Goal: Task Accomplishment & Management: Manage account settings

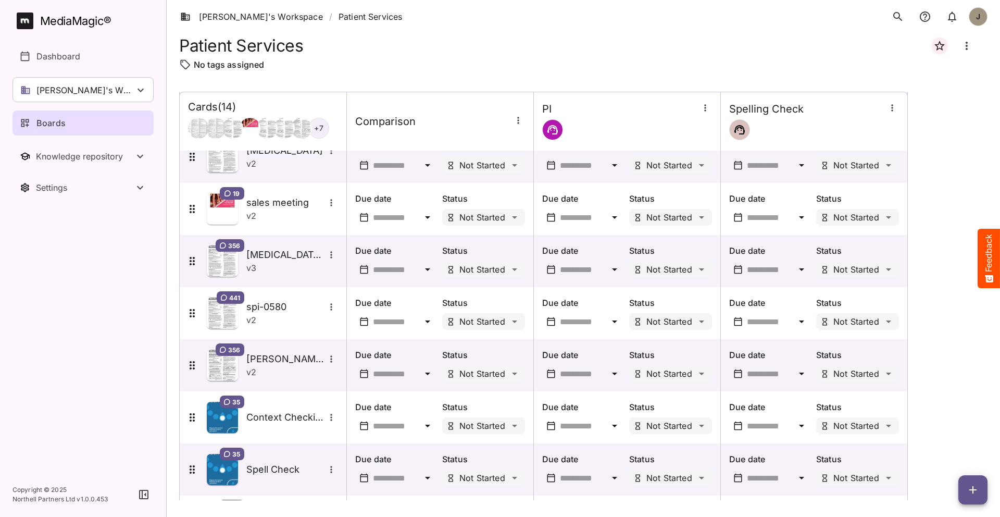
scroll to position [127, 0]
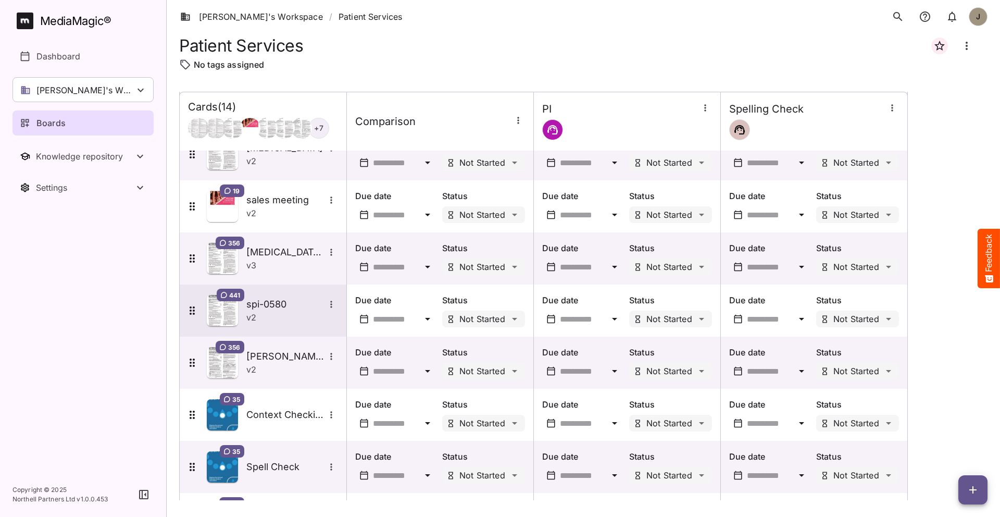
click at [267, 300] on h5 "spi-0580" at bounding box center [285, 304] width 78 height 13
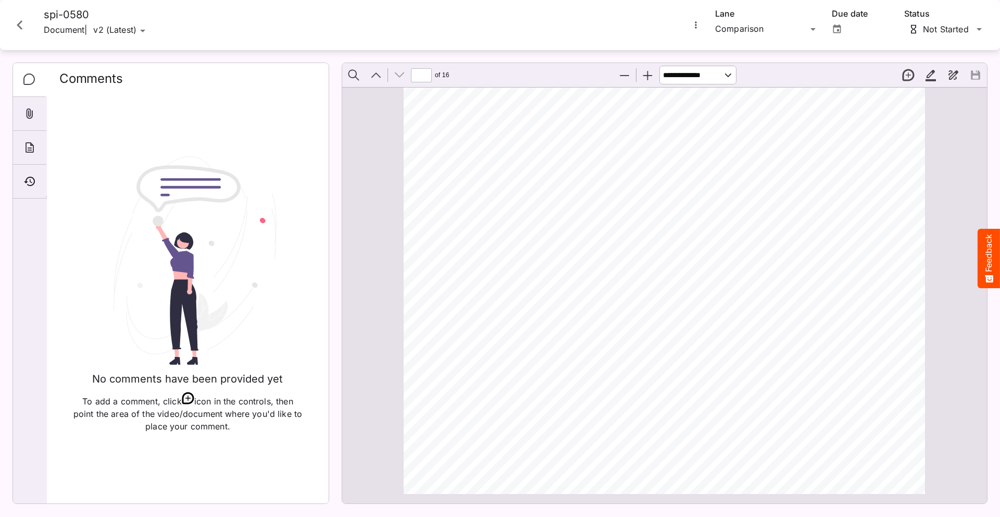
scroll to position [10511, 0]
drag, startPoint x: 495, startPoint y: 423, endPoint x: 520, endPoint y: 421, distance: 25.1
click at [520, 421] on span "This Instructions for Use has been approved by the U.S. Food and Drug Administr…" at bounding box center [545, 421] width 221 height 7
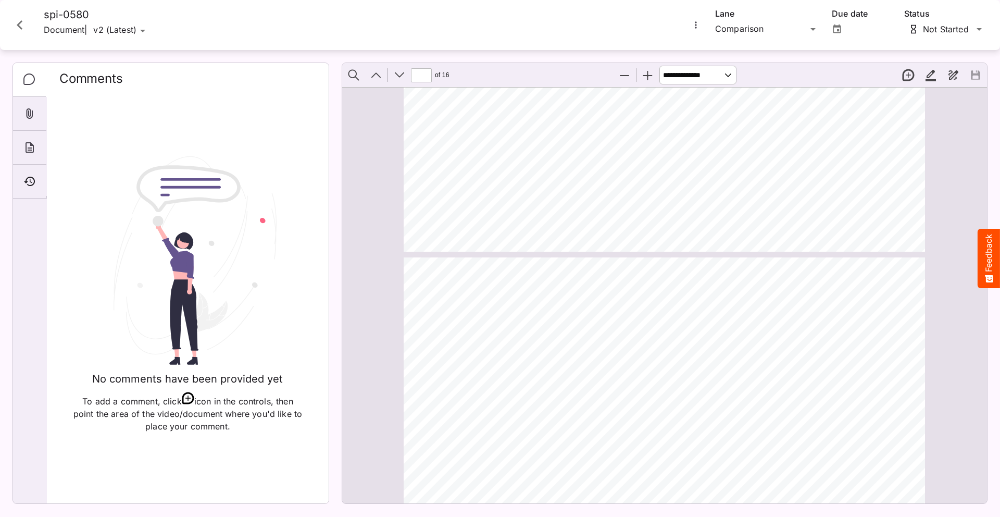
scroll to position [5999, 0]
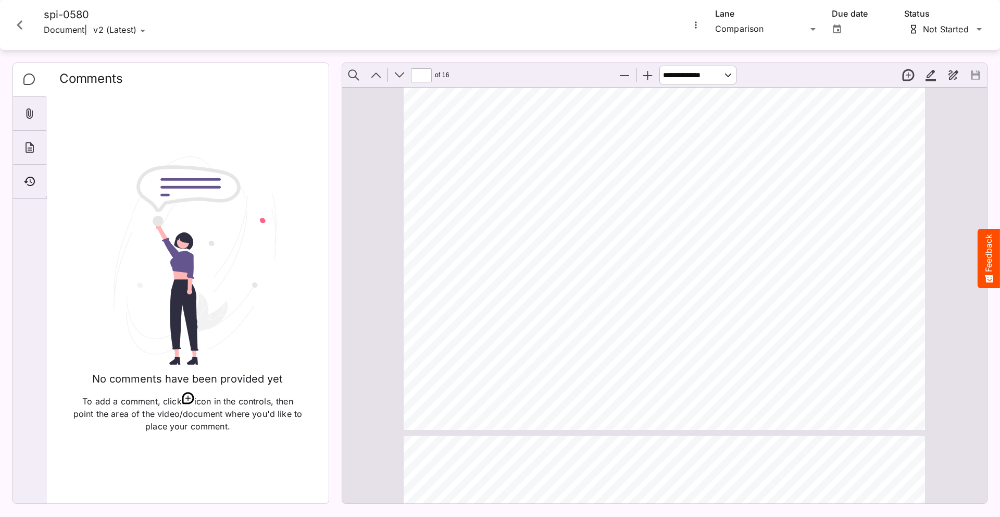
type input "**"
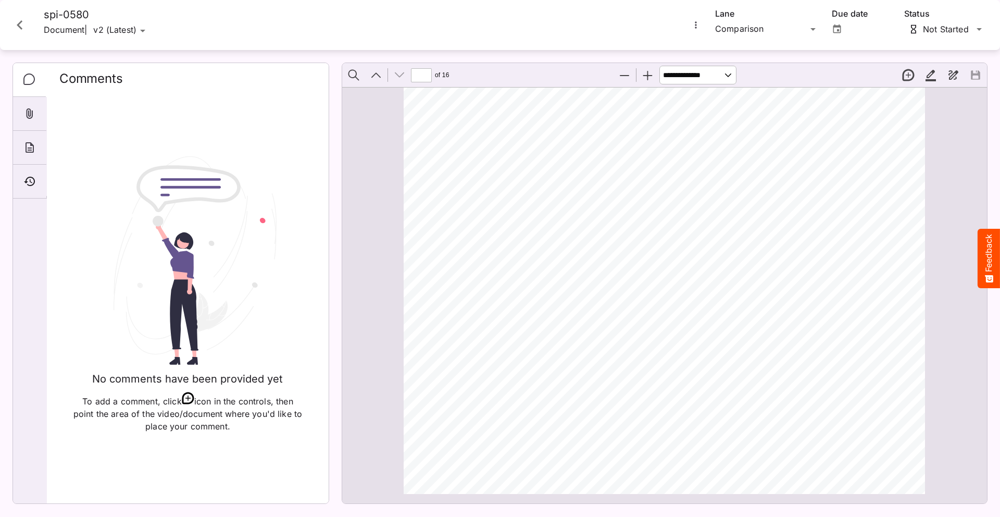
click at [24, 26] on icon "Close card" at bounding box center [19, 25] width 19 height 19
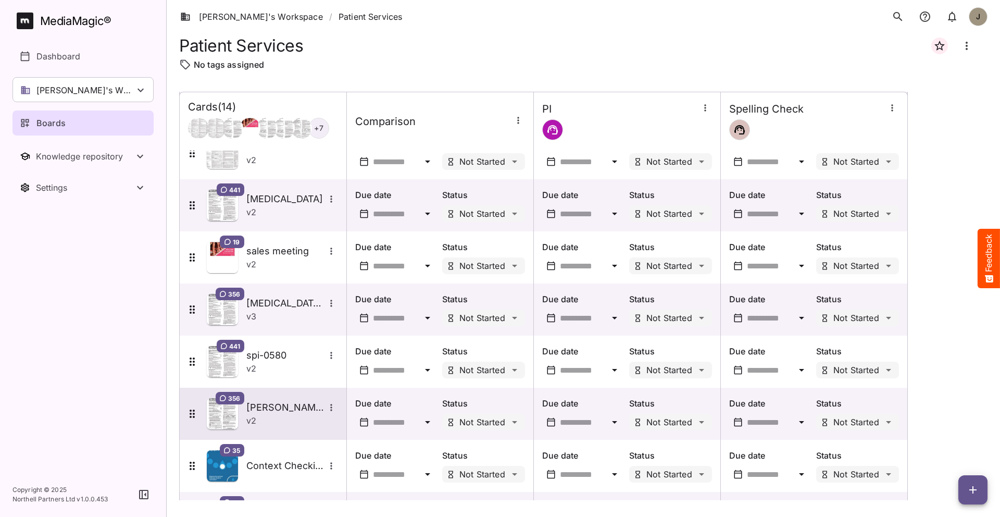
scroll to position [73, 0]
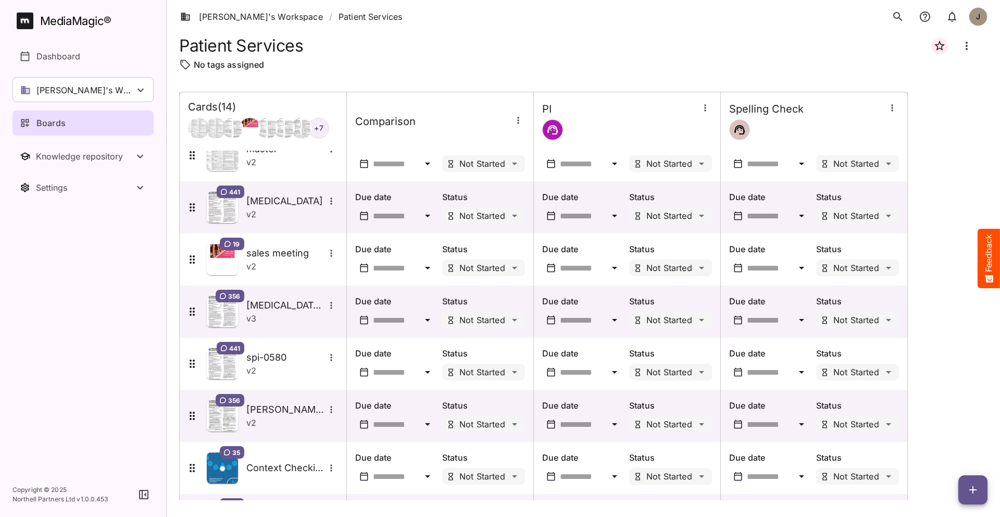
click at [270, 369] on div "v 2" at bounding box center [292, 370] width 92 height 13
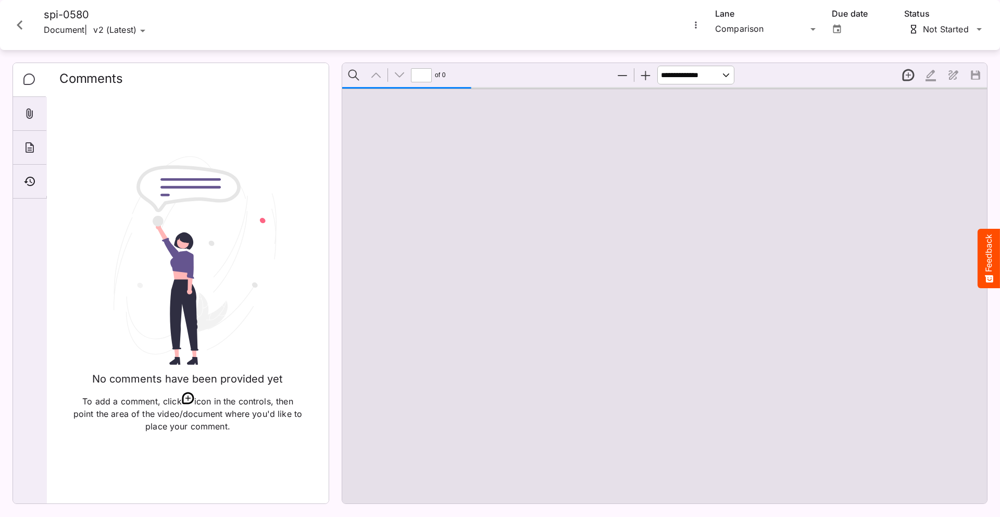
scroll to position [10524, 0]
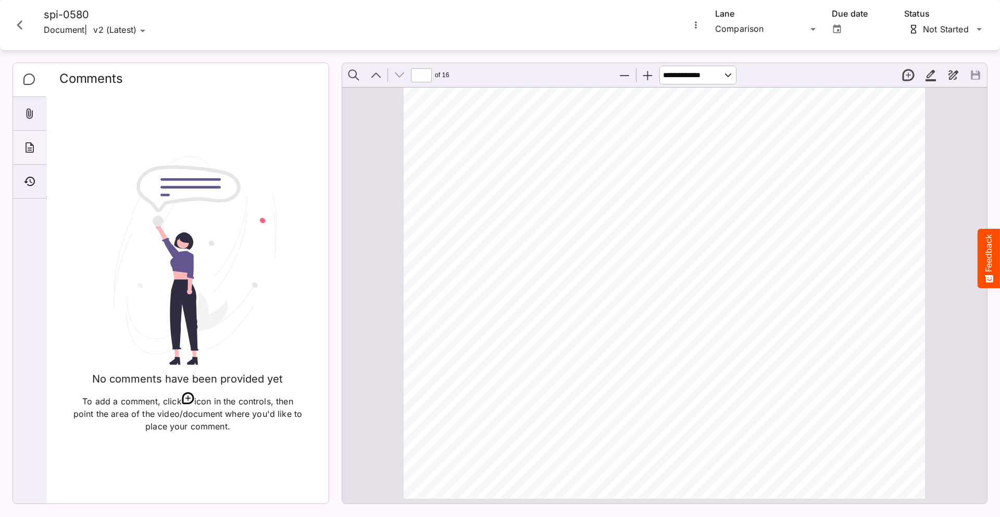
click at [23, 157] on div "About" at bounding box center [29, 148] width 33 height 34
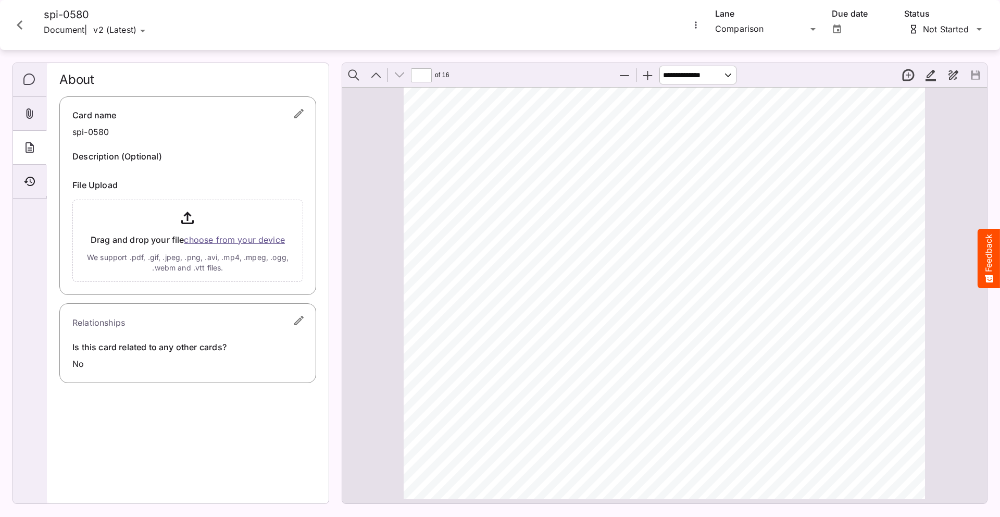
click at [102, 132] on p "spi-0580" at bounding box center [90, 132] width 36 height 13
click at [614, 390] on div "16 f. Leave syringe attached to vial until ready to infuse to reduce risk of co…" at bounding box center [669, 164] width 531 height 687
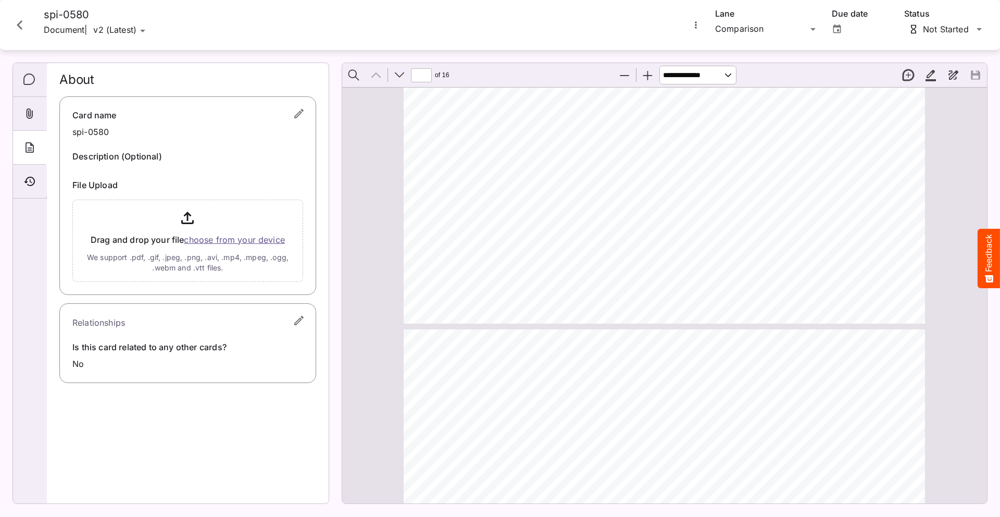
scroll to position [0, 0]
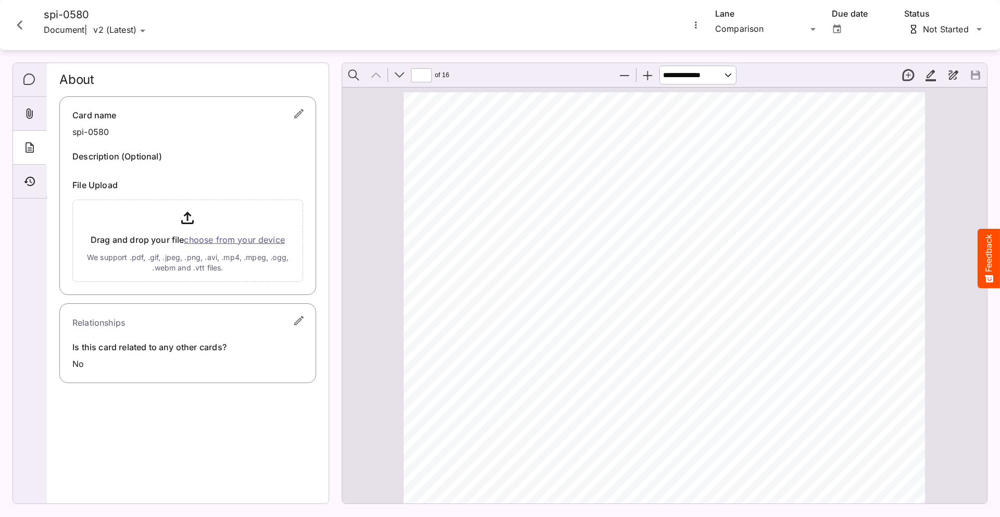
click at [696, 26] on icon "More options for spi-0580" at bounding box center [696, 25] width 10 height 10
click at [716, 69] on p "Compare versions" at bounding box center [749, 73] width 94 height 13
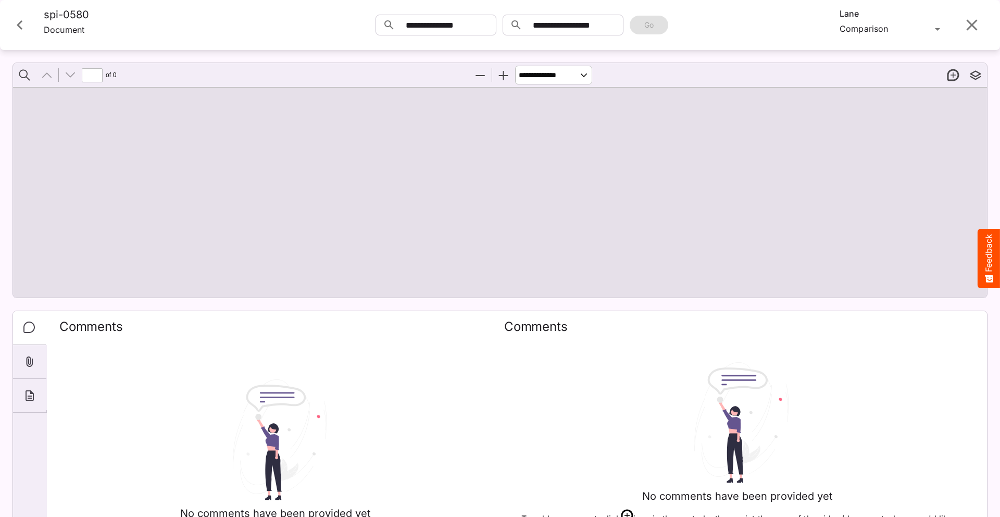
type input "*"
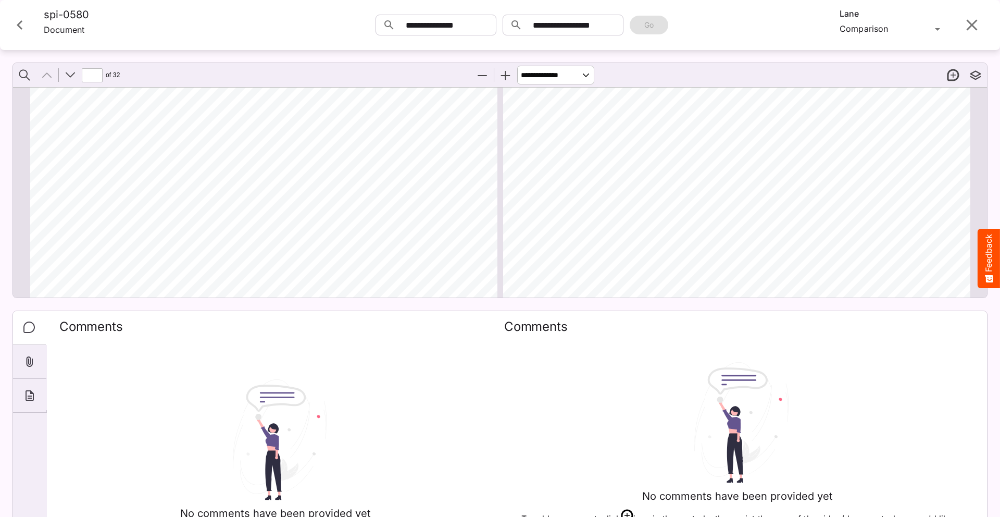
click at [554, 368] on div "No comments have been provided yet To add a comment, click icon in the controls…" at bounding box center [737, 449] width 466 height 217
click at [20, 23] on icon "Close card" at bounding box center [20, 24] width 6 height 9
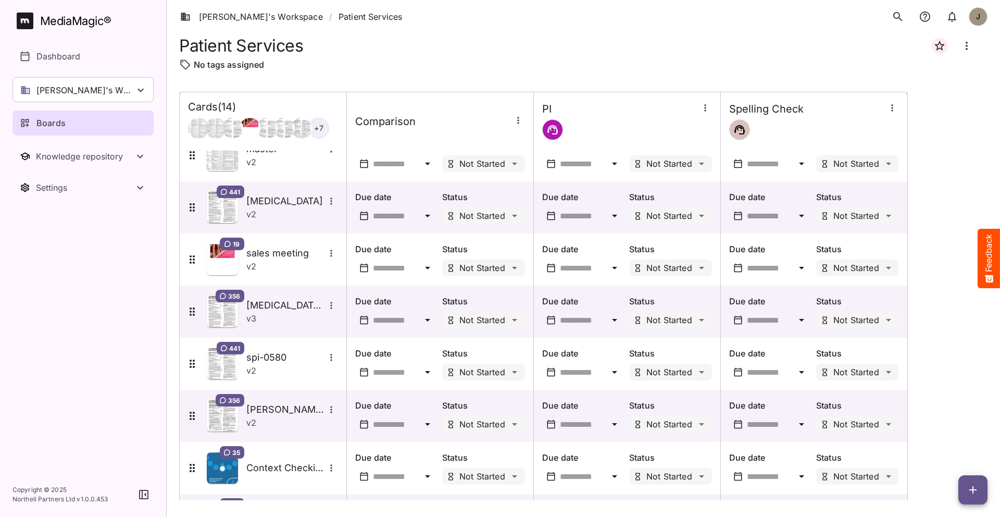
scroll to position [144, 0]
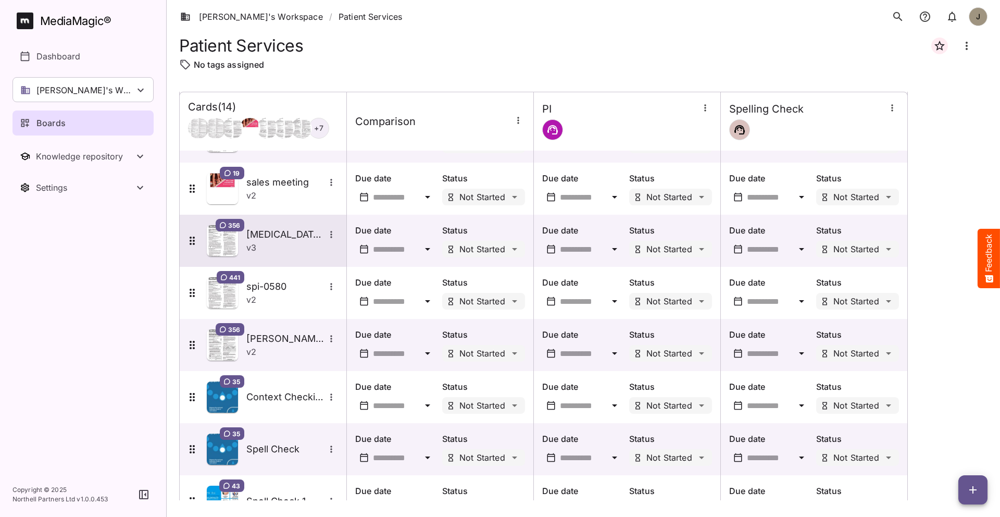
click at [285, 259] on div "356 vonvendi proof v 3" at bounding box center [263, 241] width 167 height 52
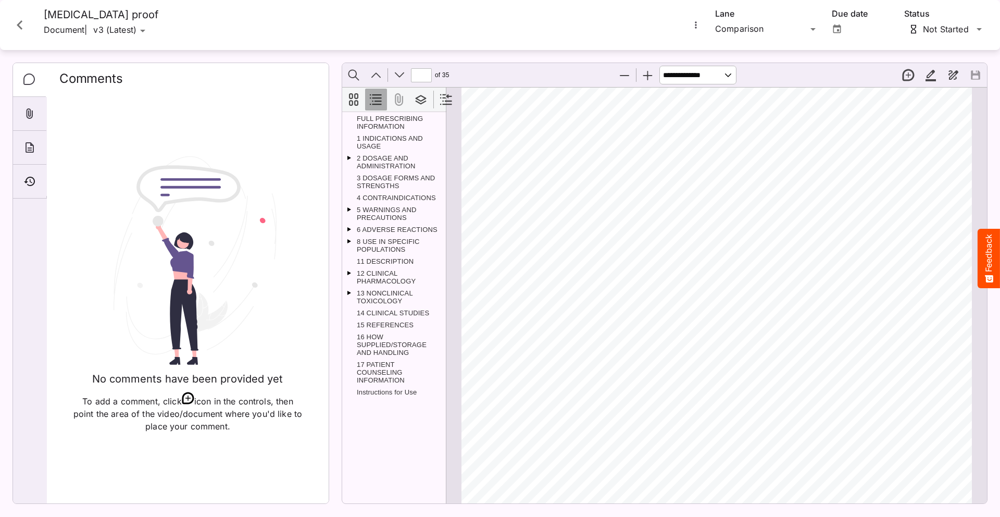
type input "**"
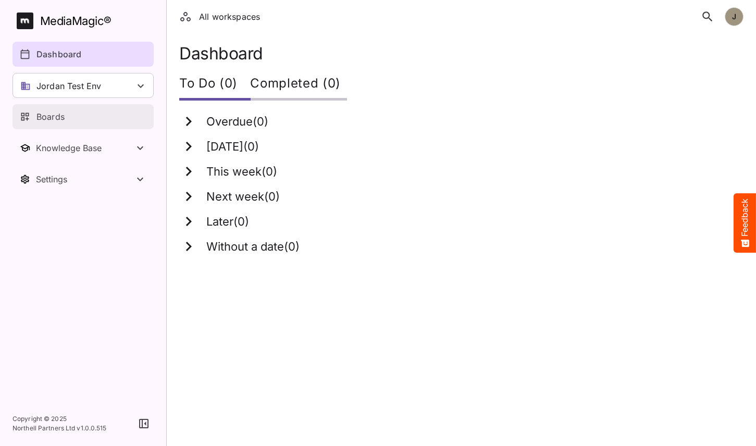
click at [73, 122] on div "Boards" at bounding box center [84, 116] width 128 height 13
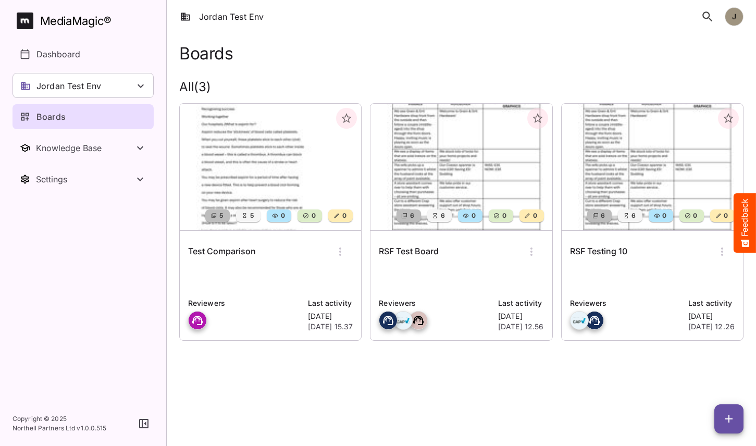
click at [280, 277] on p at bounding box center [270, 278] width 165 height 21
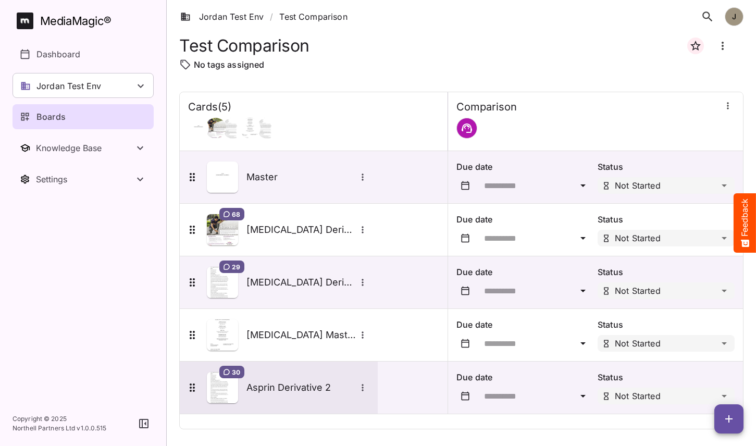
click at [286, 381] on h5 "Asprin Derivative 2" at bounding box center [300, 387] width 109 height 13
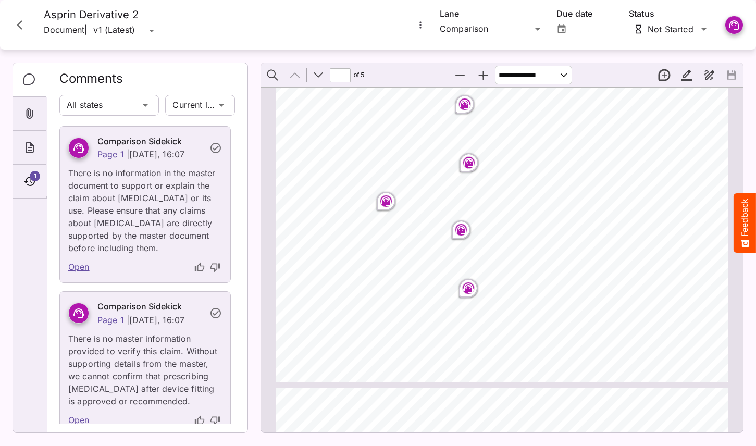
click at [138, 191] on p "There is no information in the master document to support or explain the claim …" at bounding box center [145, 207] width 154 height 94
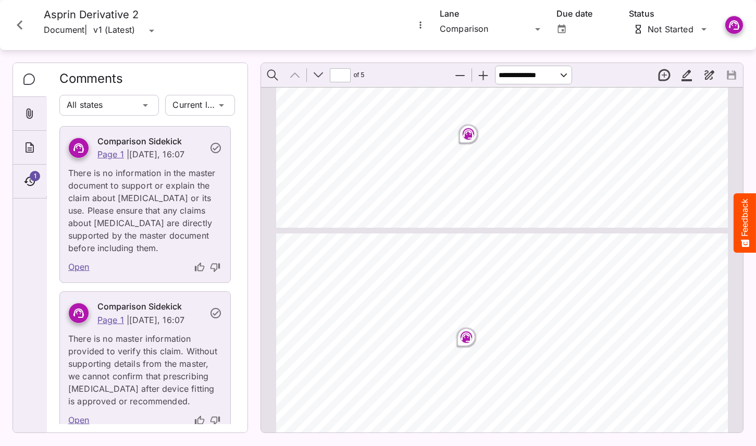
type input "*"
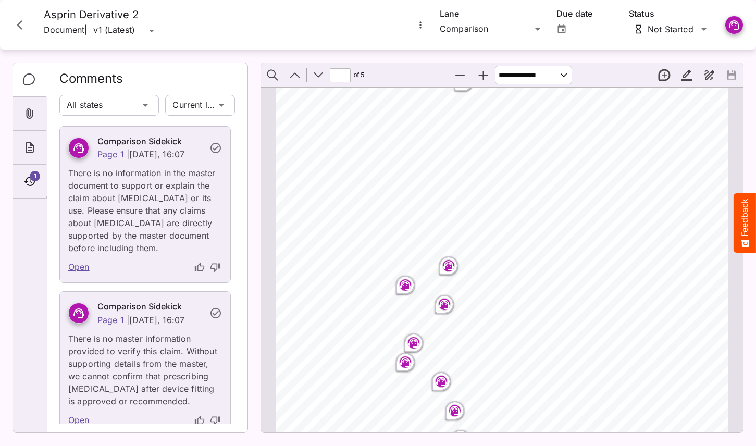
scroll to position [879, 0]
click at [405, 283] on rect "Page ⁨2⁩" at bounding box center [405, 284] width 13 height 13
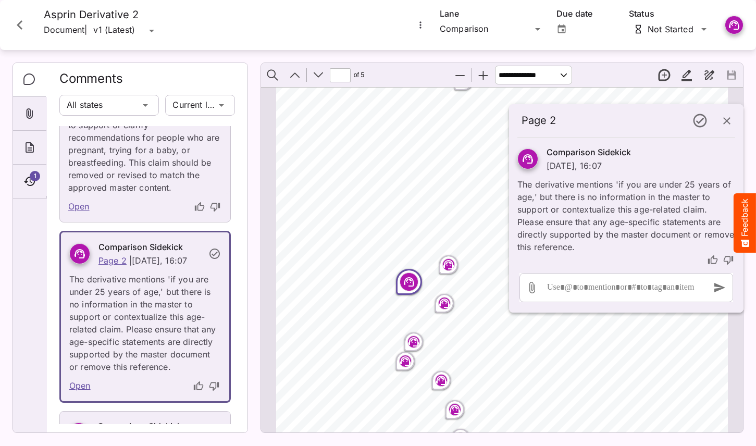
scroll to position [1387, 0]
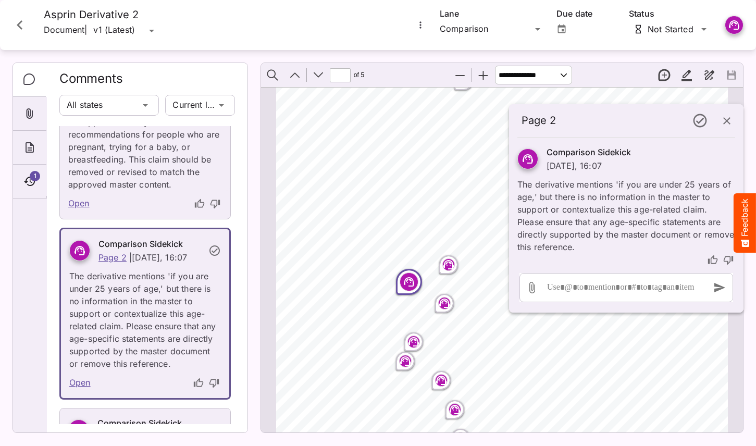
click at [24, 27] on icon "Close card" at bounding box center [19, 25] width 19 height 19
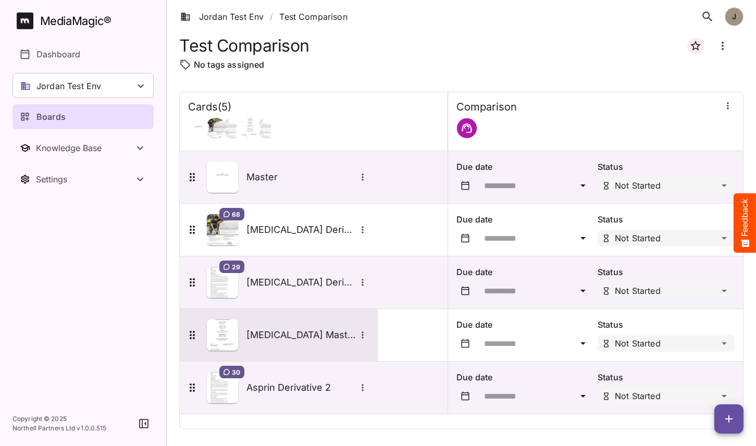
click at [289, 343] on div "[MEDICAL_DATA] Master" at bounding box center [277, 334] width 183 height 31
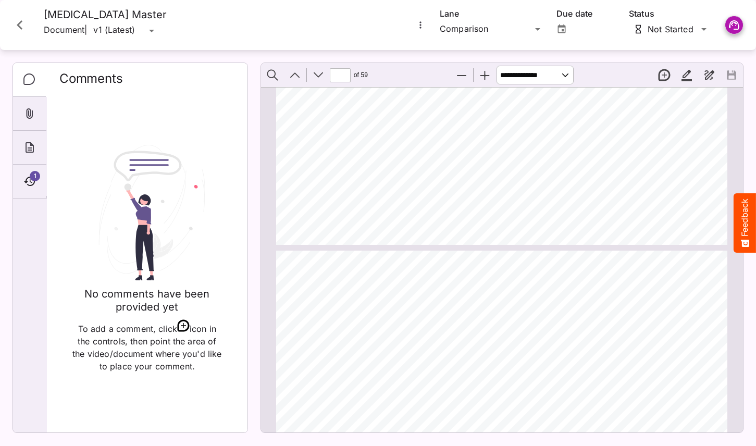
type input "*"
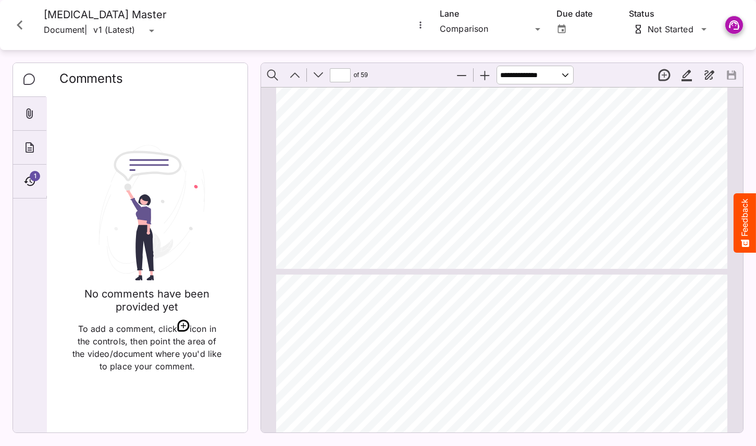
scroll to position [3337, 0]
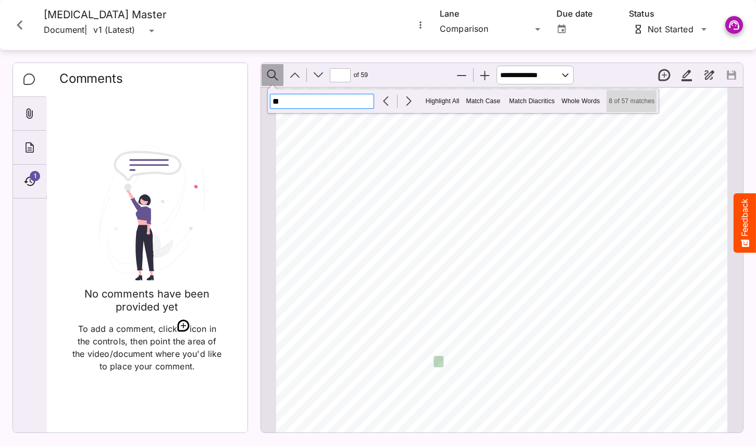
type input "**"
type input "*"
type input "***"
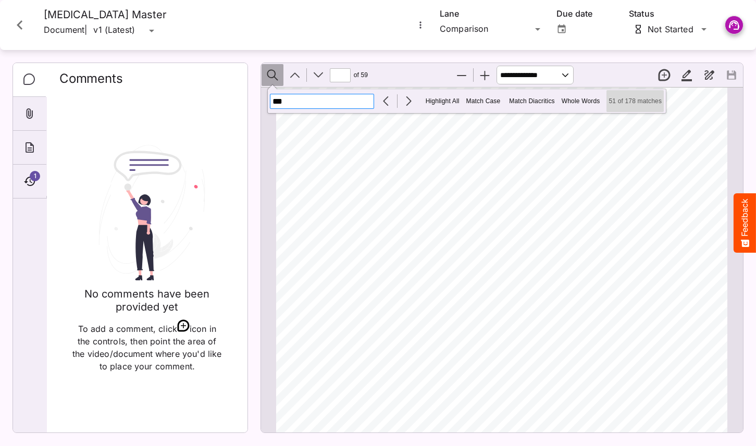
scroll to position [7713, 0]
type input "**"
type input "*"
click at [20, 21] on icon "Close card" at bounding box center [20, 24] width 6 height 9
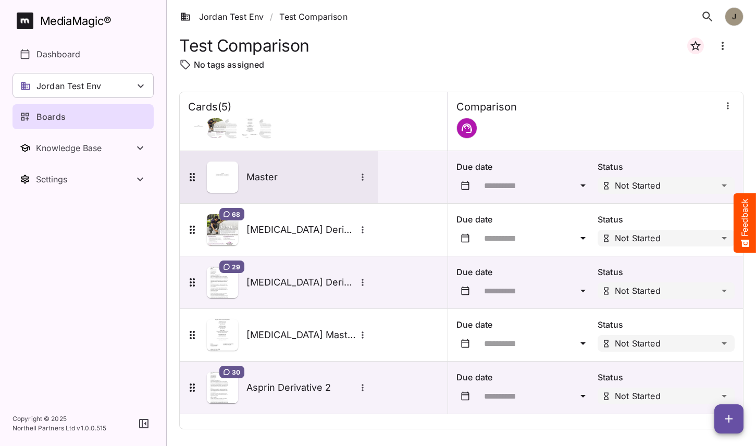
click at [362, 176] on icon "More options for Master" at bounding box center [362, 177] width 10 height 10
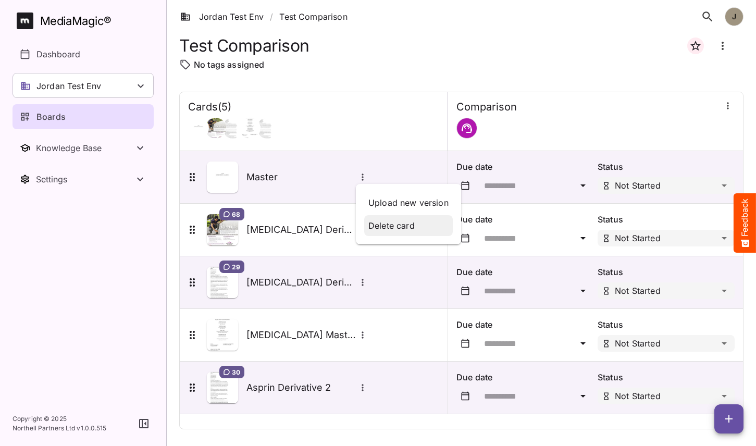
click at [382, 226] on p "Delete card" at bounding box center [408, 225] width 80 height 13
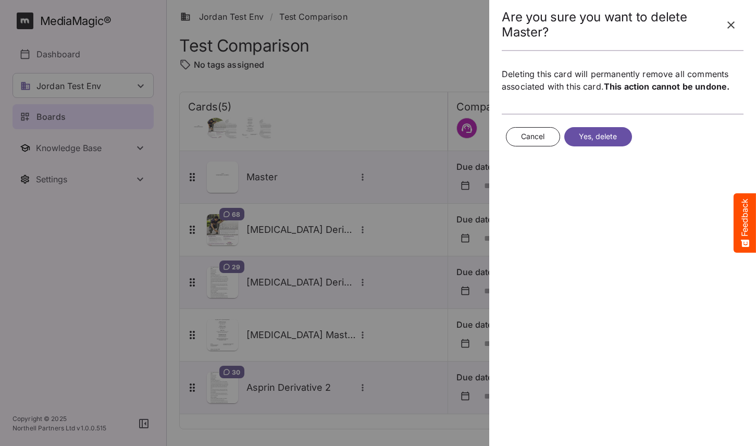
click at [602, 130] on span "Yes, delete" at bounding box center [598, 136] width 39 height 13
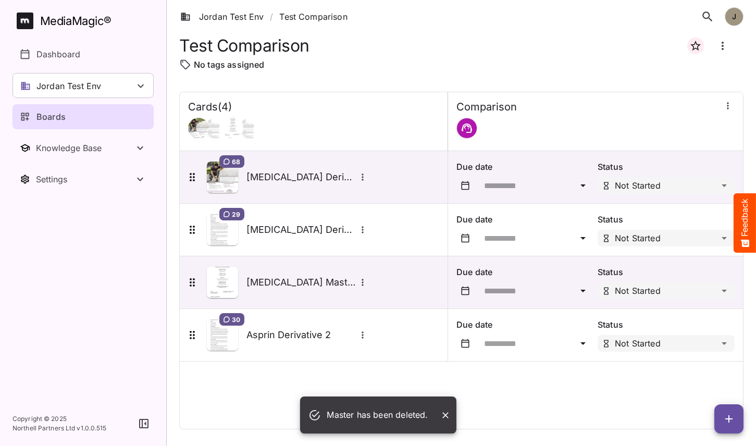
click at [732, 419] on icon "button" at bounding box center [729, 419] width 13 height 13
click at [701, 353] on p "Add new card" at bounding box center [703, 352] width 56 height 13
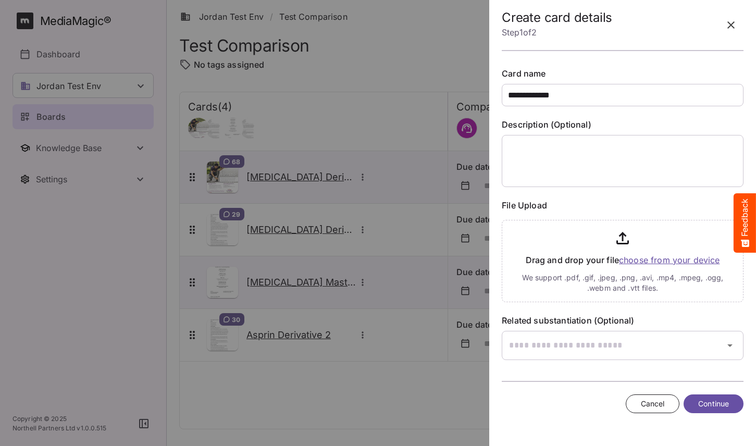
type input "**********"
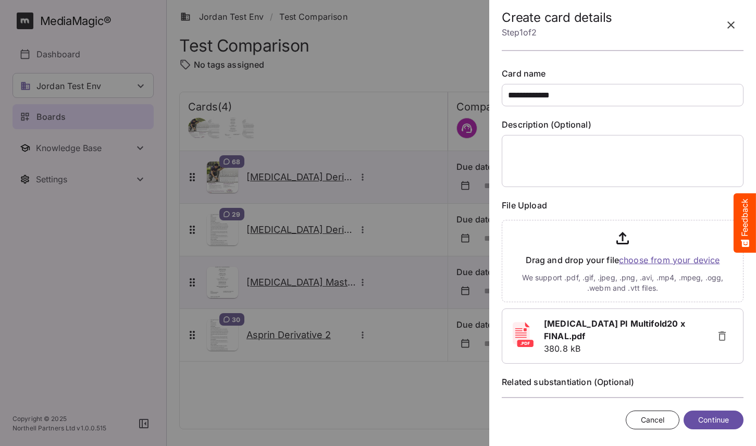
click at [703, 418] on span "Continue" at bounding box center [713, 420] width 31 height 13
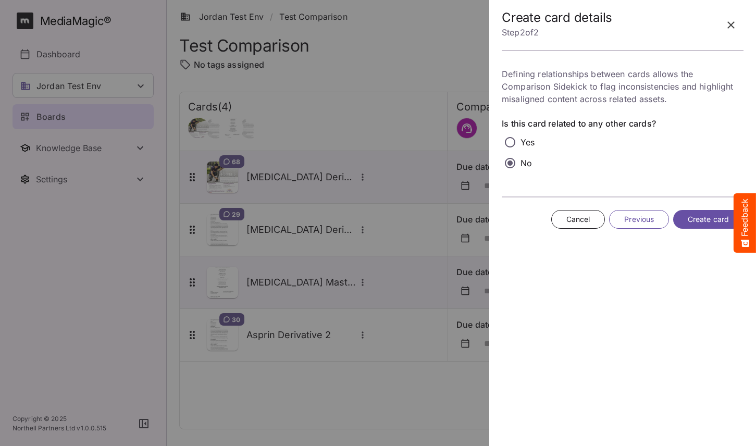
click at [694, 215] on span "Create card" at bounding box center [708, 219] width 41 height 13
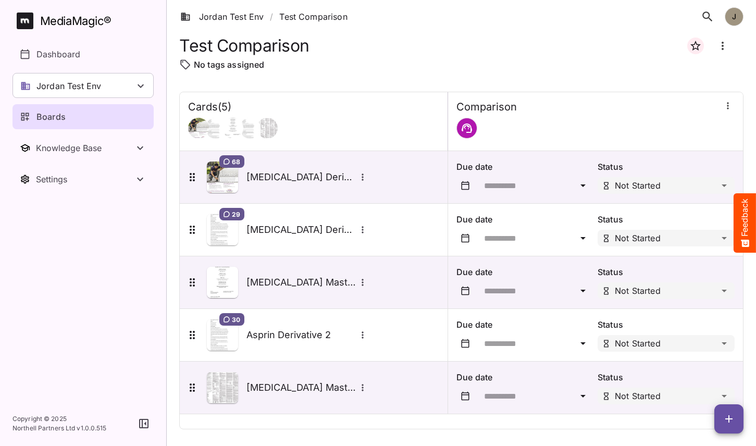
click at [730, 417] on icon "button" at bounding box center [729, 419] width 13 height 13
click at [707, 350] on p "Add new card" at bounding box center [703, 352] width 56 height 13
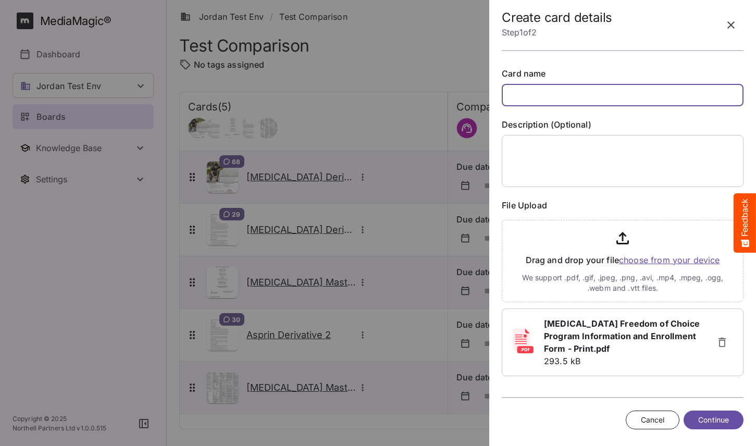
click at [542, 97] on input "text" at bounding box center [623, 95] width 242 height 22
type input "**********"
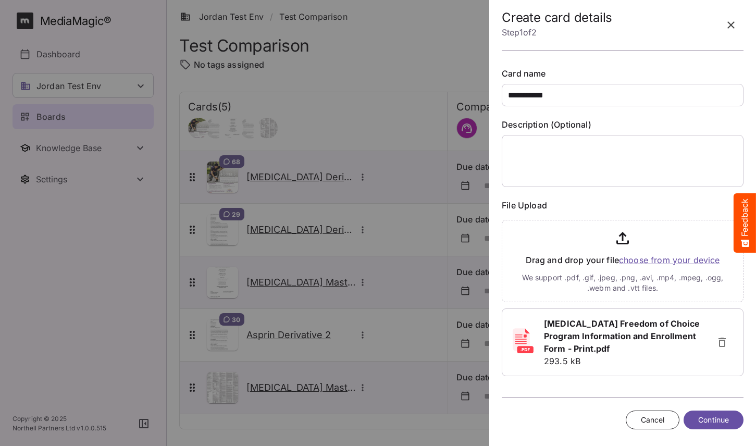
click at [705, 421] on span "Continue" at bounding box center [713, 420] width 31 height 13
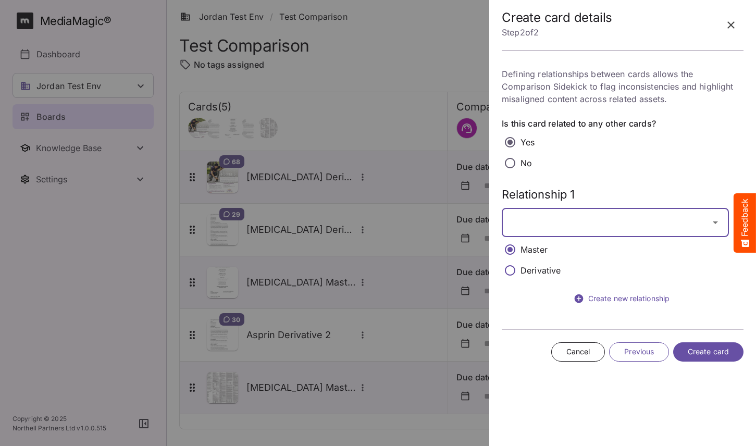
click at [600, 221] on div "Jordan Test Env / Test Comparison J MediaMagic ® Dashboard Jordan Test Env BYOD…" at bounding box center [378, 220] width 756 height 441
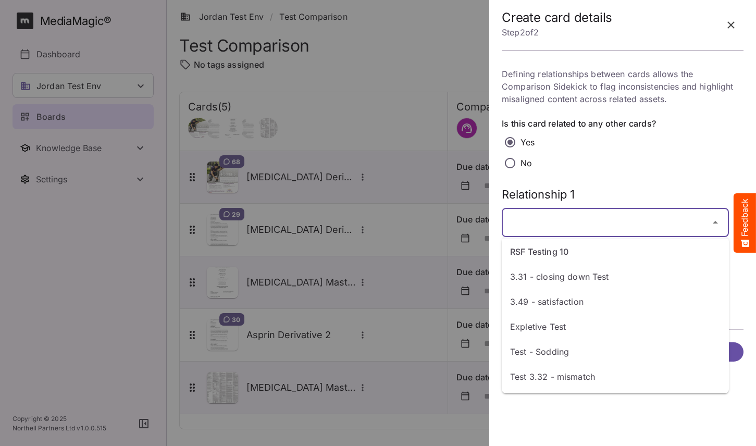
scroll to position [269, 0]
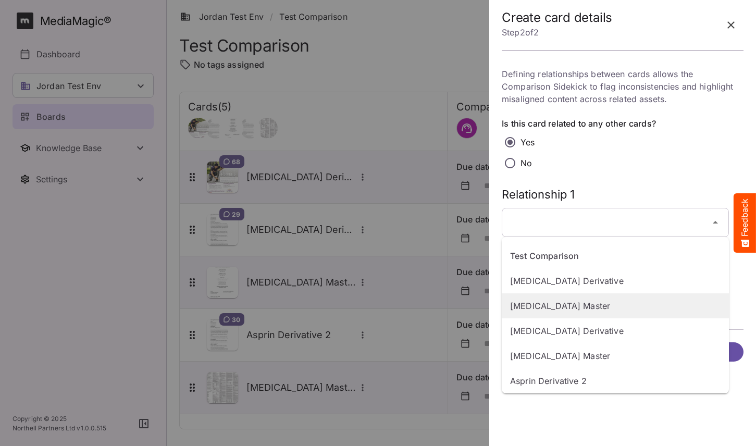
click at [555, 307] on p "[MEDICAL_DATA] Master" at bounding box center [615, 306] width 210 height 13
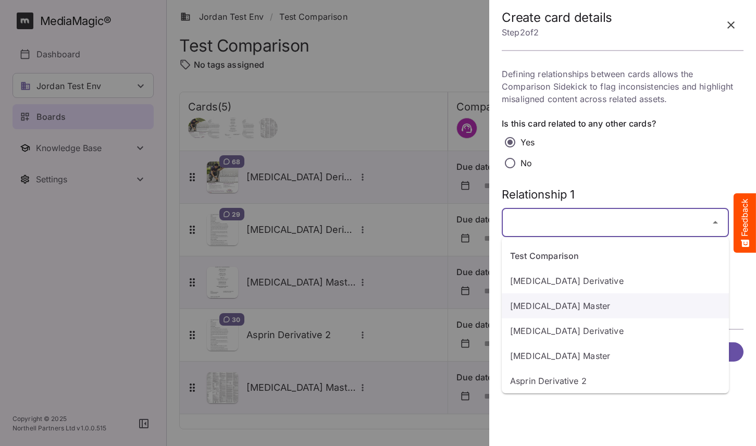
type input "**********"
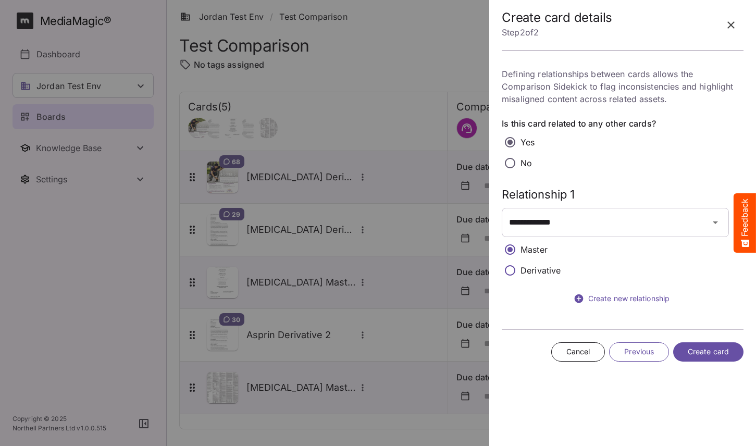
click at [704, 349] on span "Create card" at bounding box center [708, 351] width 41 height 13
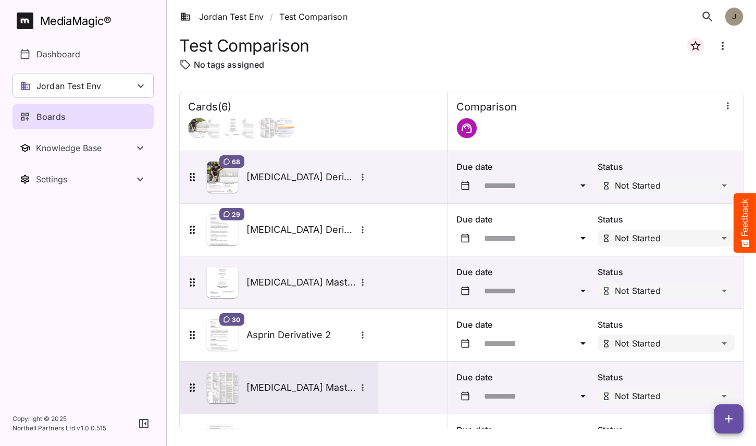
click at [315, 379] on div "[MEDICAL_DATA] Master" at bounding box center [277, 387] width 183 height 31
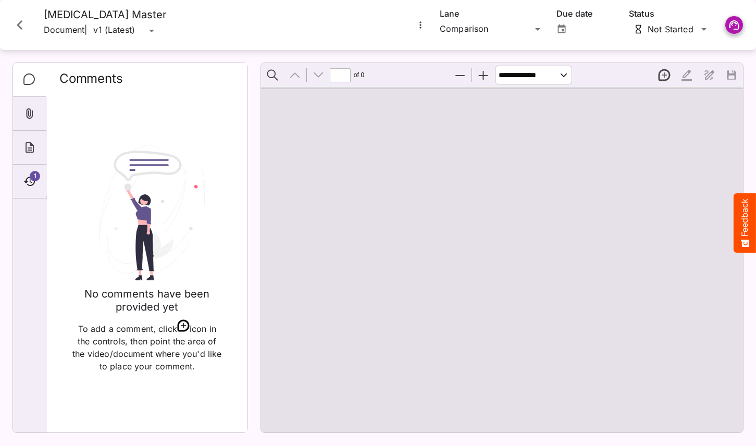
type input "*"
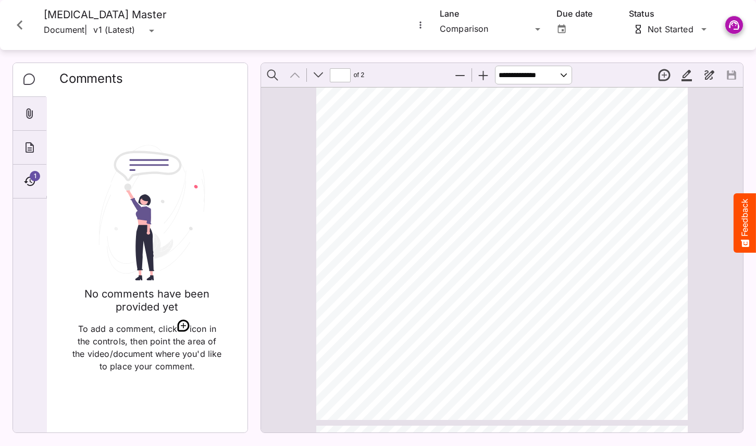
click at [24, 19] on icon "Close card" at bounding box center [19, 25] width 19 height 19
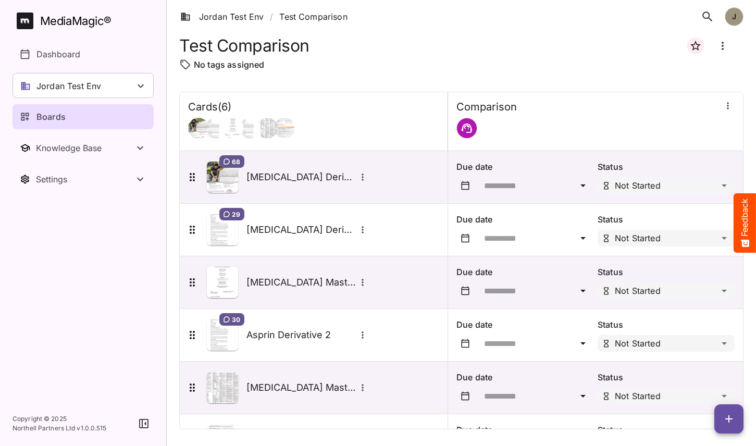
scroll to position [46, 0]
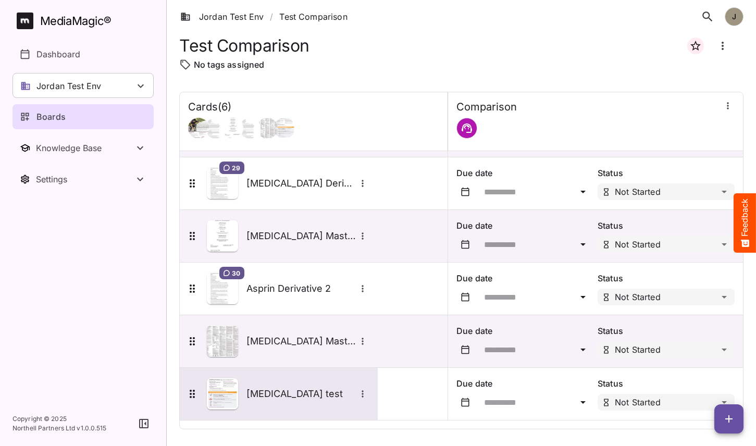
click at [294, 384] on div "[MEDICAL_DATA] test" at bounding box center [277, 393] width 183 height 31
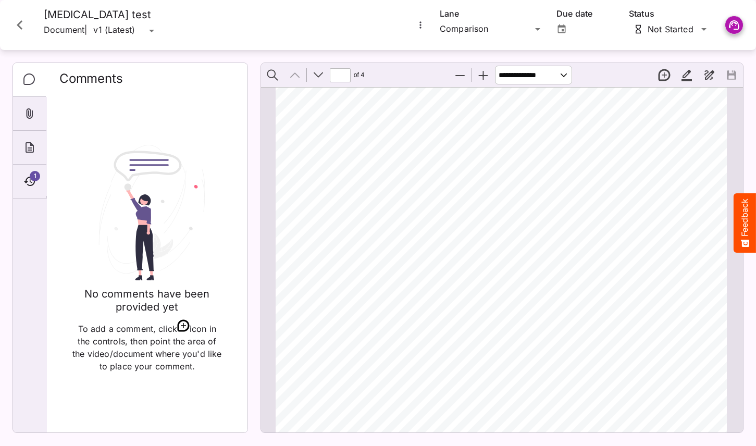
scroll to position [53, 1]
click at [39, 185] on div "1" at bounding box center [29, 182] width 33 height 34
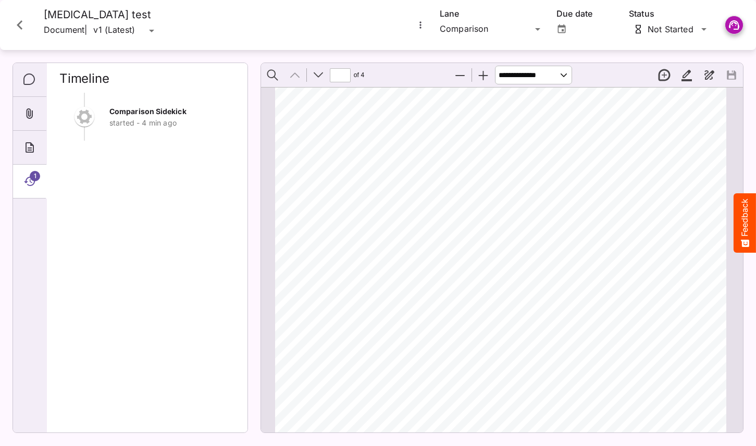
click at [16, 19] on icon "Close card" at bounding box center [19, 25] width 19 height 19
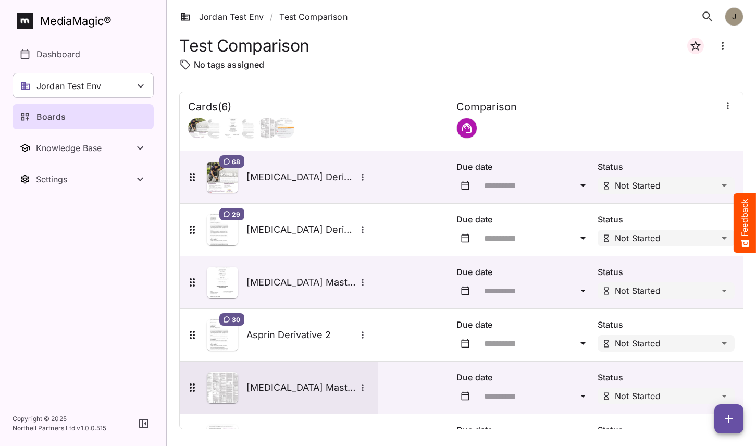
scroll to position [46, 0]
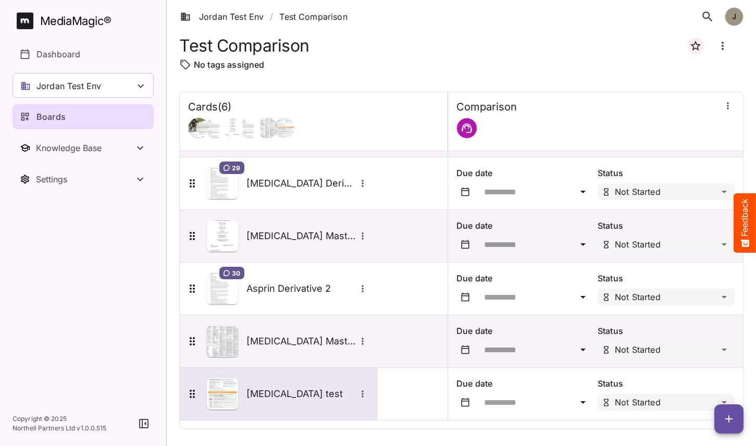
click at [290, 375] on div "[MEDICAL_DATA] test" at bounding box center [279, 394] width 198 height 52
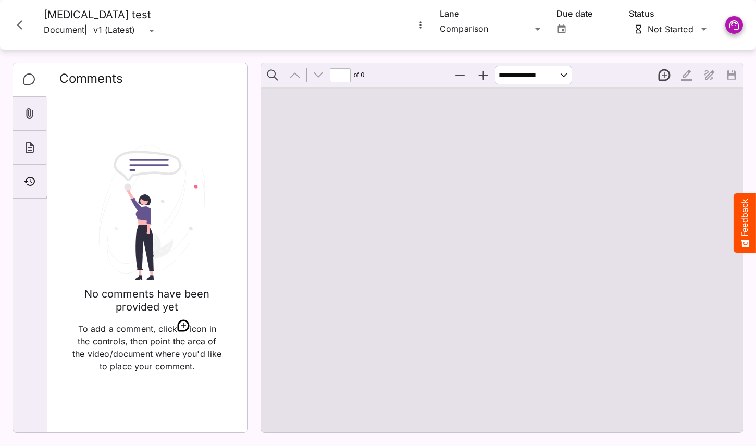
type input "*"
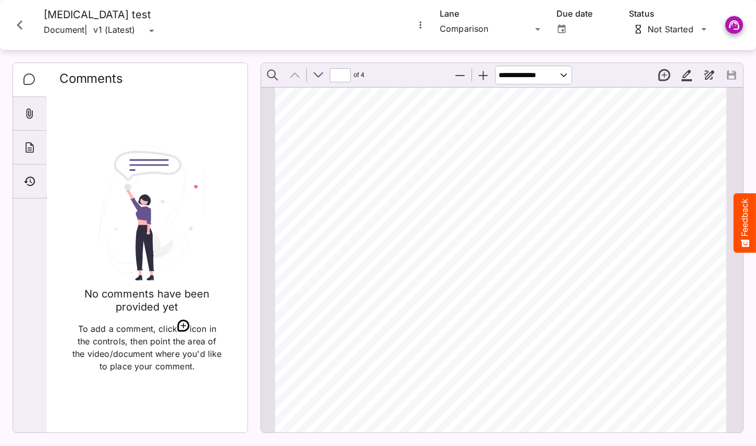
click at [26, 30] on icon "Close card" at bounding box center [19, 25] width 19 height 19
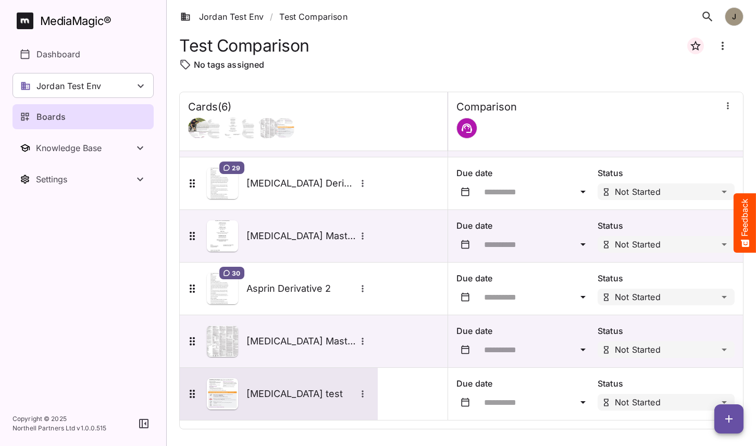
click at [260, 390] on h5 "[MEDICAL_DATA] test" at bounding box center [300, 394] width 109 height 13
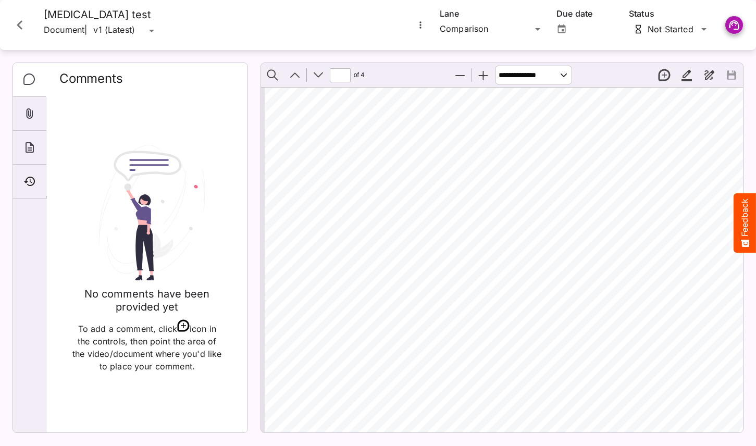
type input "*"
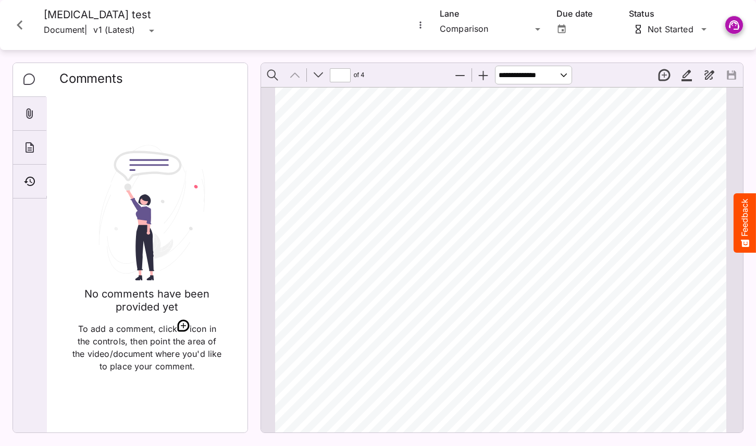
scroll to position [0, 1]
click at [34, 178] on icon "Timeline" at bounding box center [29, 181] width 13 height 13
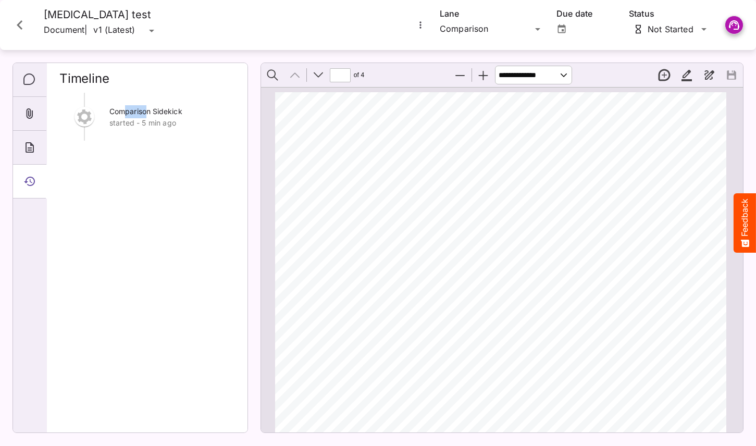
drag, startPoint x: 146, startPoint y: 115, endPoint x: 126, endPoint y: 115, distance: 20.8
click at [126, 115] on span "Comparison Sidekick" at bounding box center [145, 111] width 73 height 9
drag, startPoint x: 114, startPoint y: 109, endPoint x: 168, endPoint y: 109, distance: 53.7
click at [168, 109] on span "Comparison Sidekick" at bounding box center [145, 111] width 73 height 9
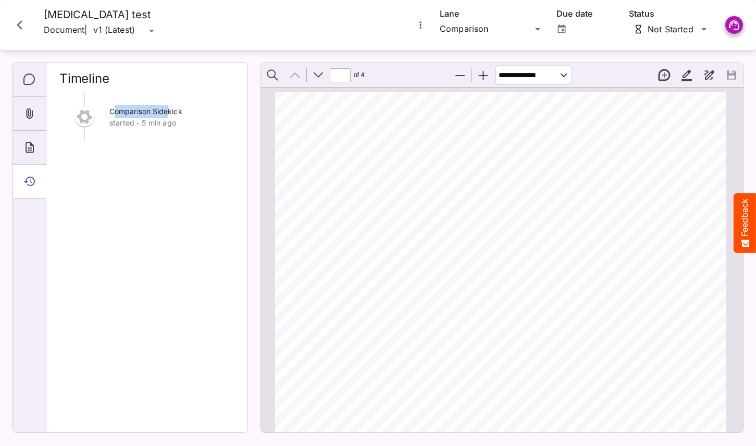
click at [168, 109] on span "Comparison Sidekick" at bounding box center [145, 111] width 73 height 9
drag, startPoint x: 178, startPoint y: 109, endPoint x: 118, endPoint y: 108, distance: 59.4
click at [118, 108] on span "Comparison Sidekick" at bounding box center [145, 111] width 73 height 9
click at [27, 23] on icon "Close card" at bounding box center [19, 25] width 19 height 19
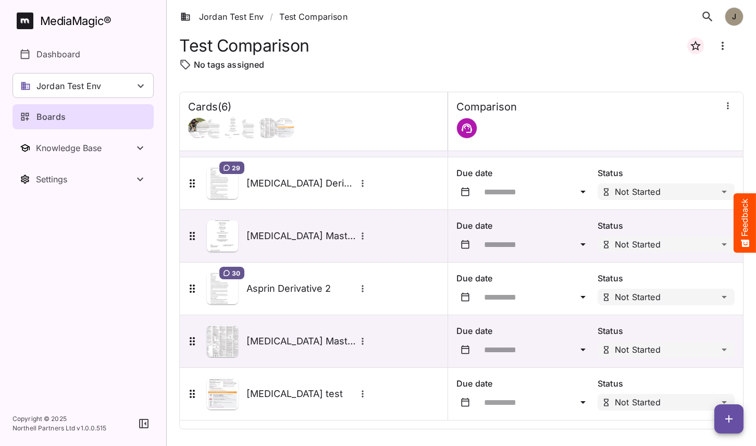
click at [364, 54] on div "Test Comparison" at bounding box center [461, 45] width 564 height 25
drag, startPoint x: 313, startPoint y: 48, endPoint x: 178, endPoint y: 45, distance: 135.0
click at [178, 45] on div "Test Comparison No tags assigned Cards ( 6 ) [GEOGRAPHIC_DATA] 68 [MEDICAL_DATA…" at bounding box center [461, 237] width 589 height 408
